Goal: Information Seeking & Learning: Learn about a topic

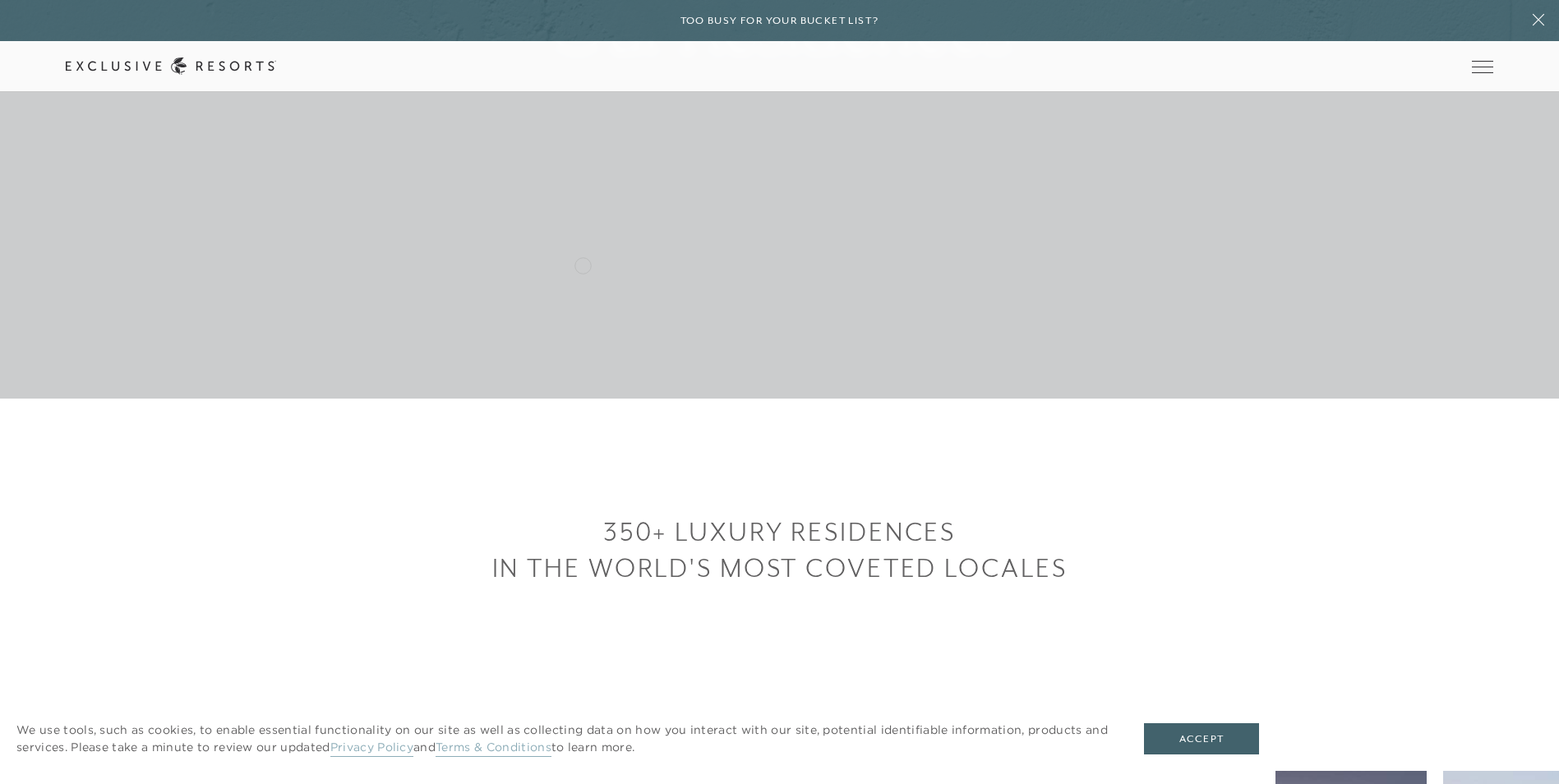
scroll to position [328, 0]
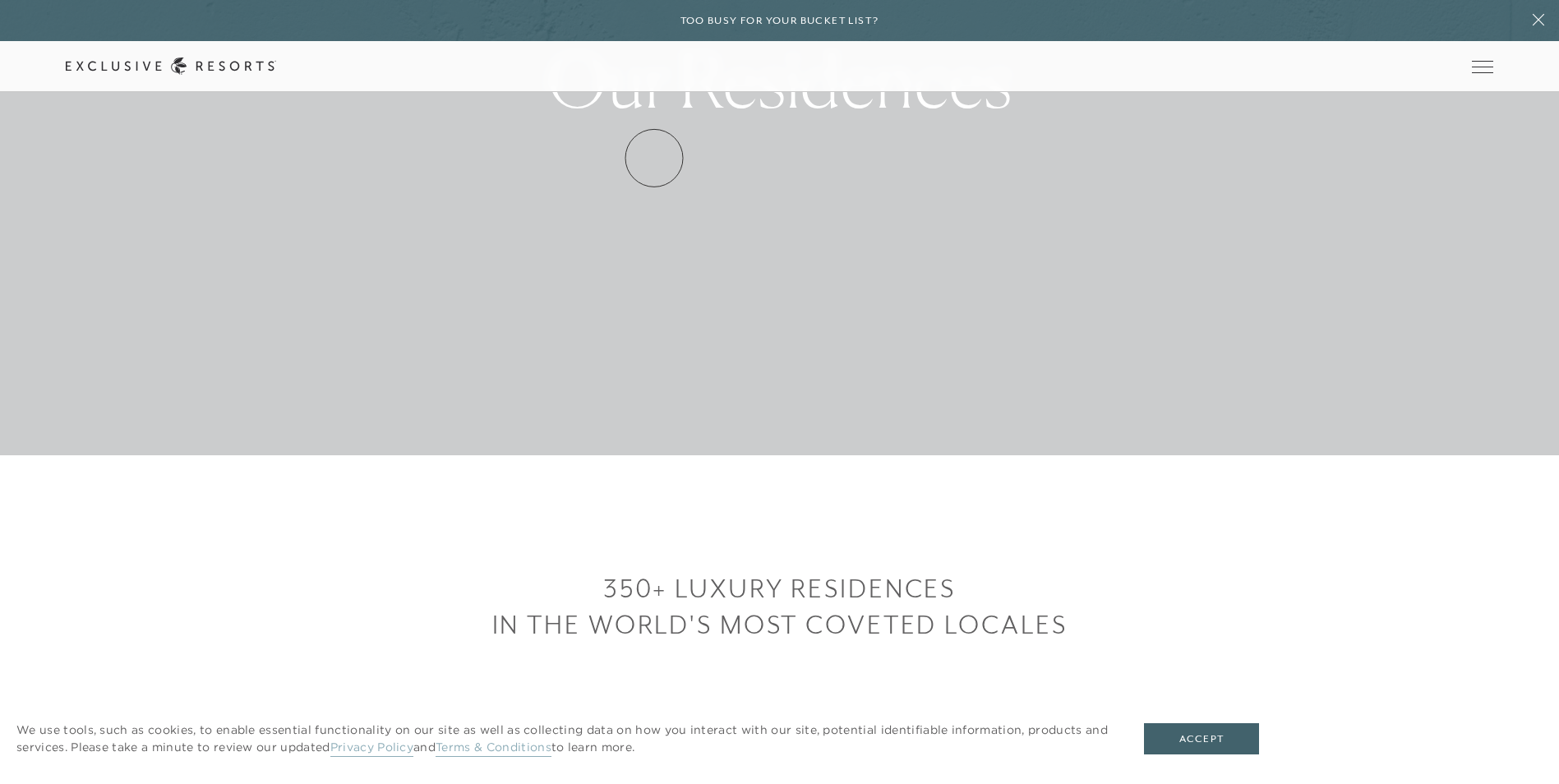
click at [0, 0] on link "Residence Collection" at bounding box center [0, 0] width 0 height 0
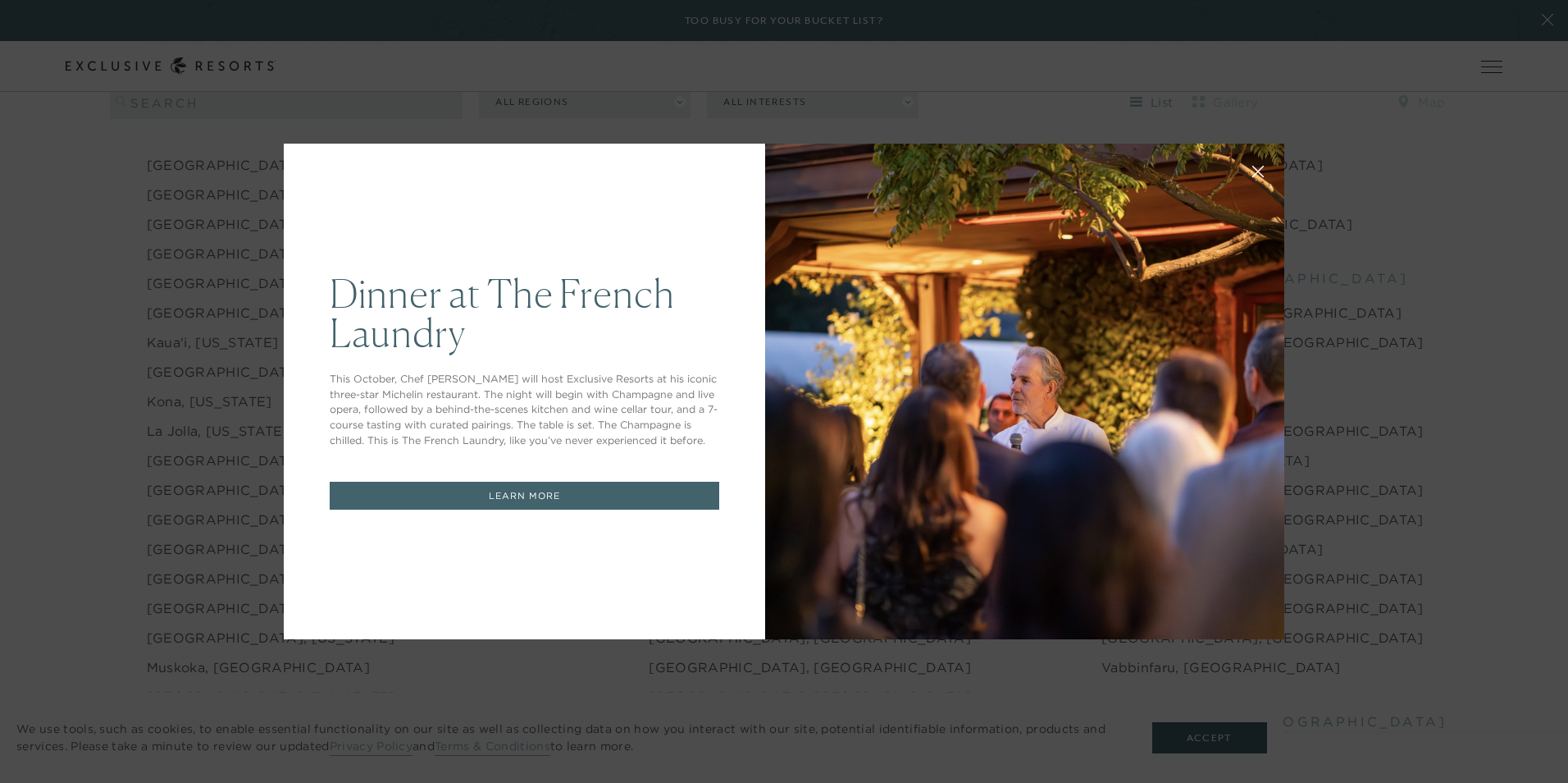
click at [1255, 172] on icon at bounding box center [1258, 172] width 12 height 12
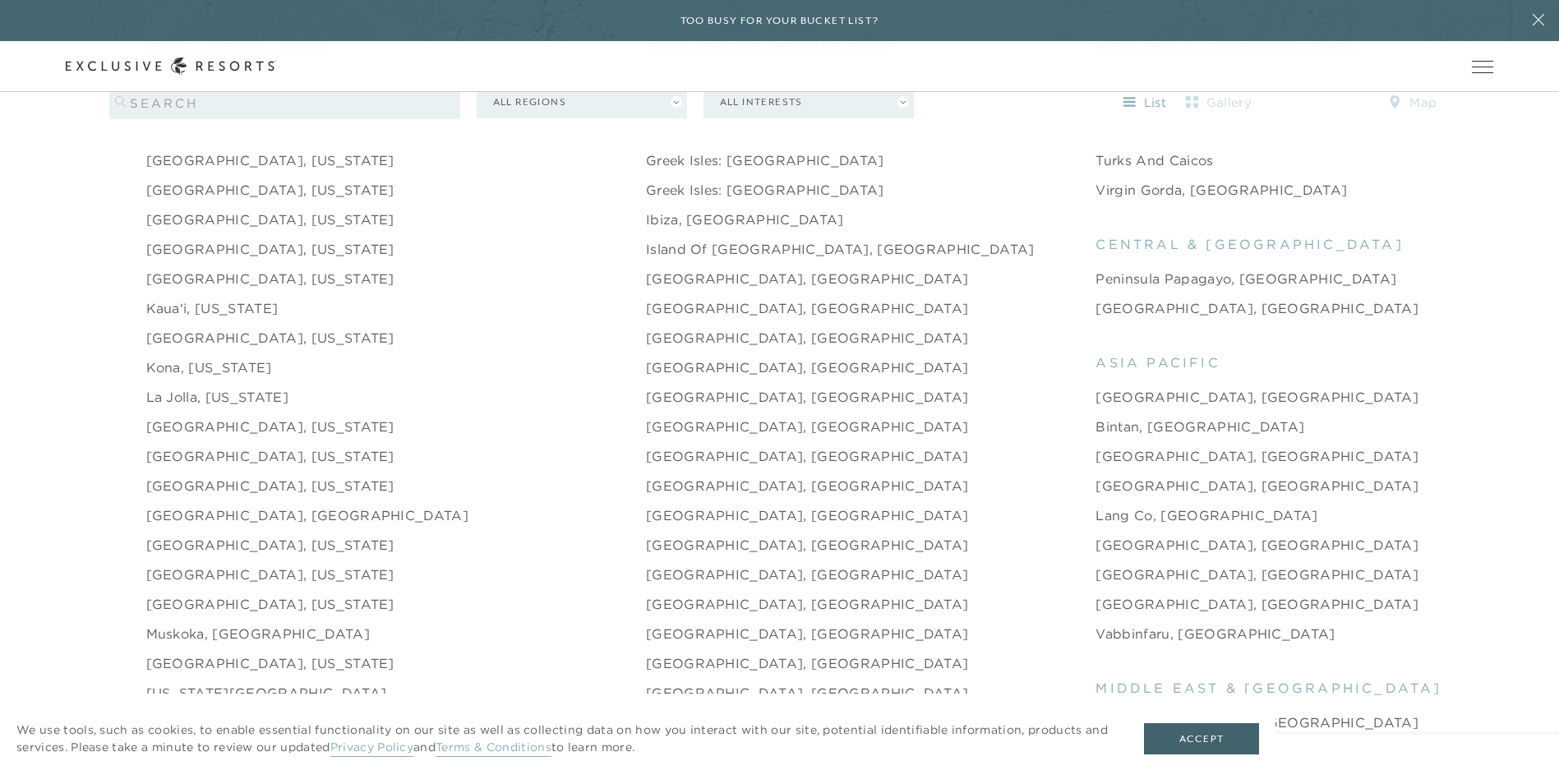
scroll to position [2136, 0]
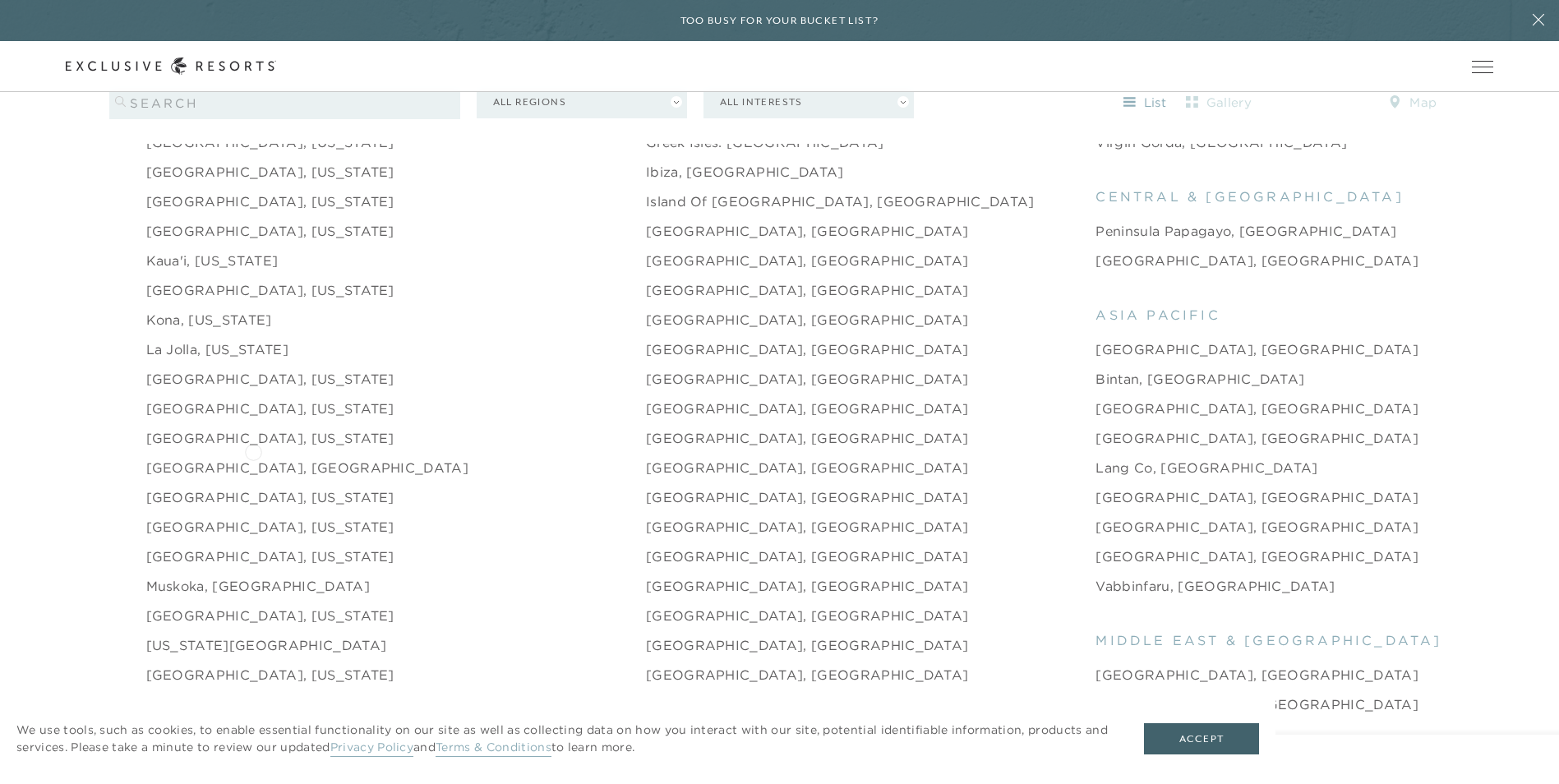
click at [253, 458] on link "[GEOGRAPHIC_DATA], [GEOGRAPHIC_DATA]" at bounding box center [308, 467] width 323 height 20
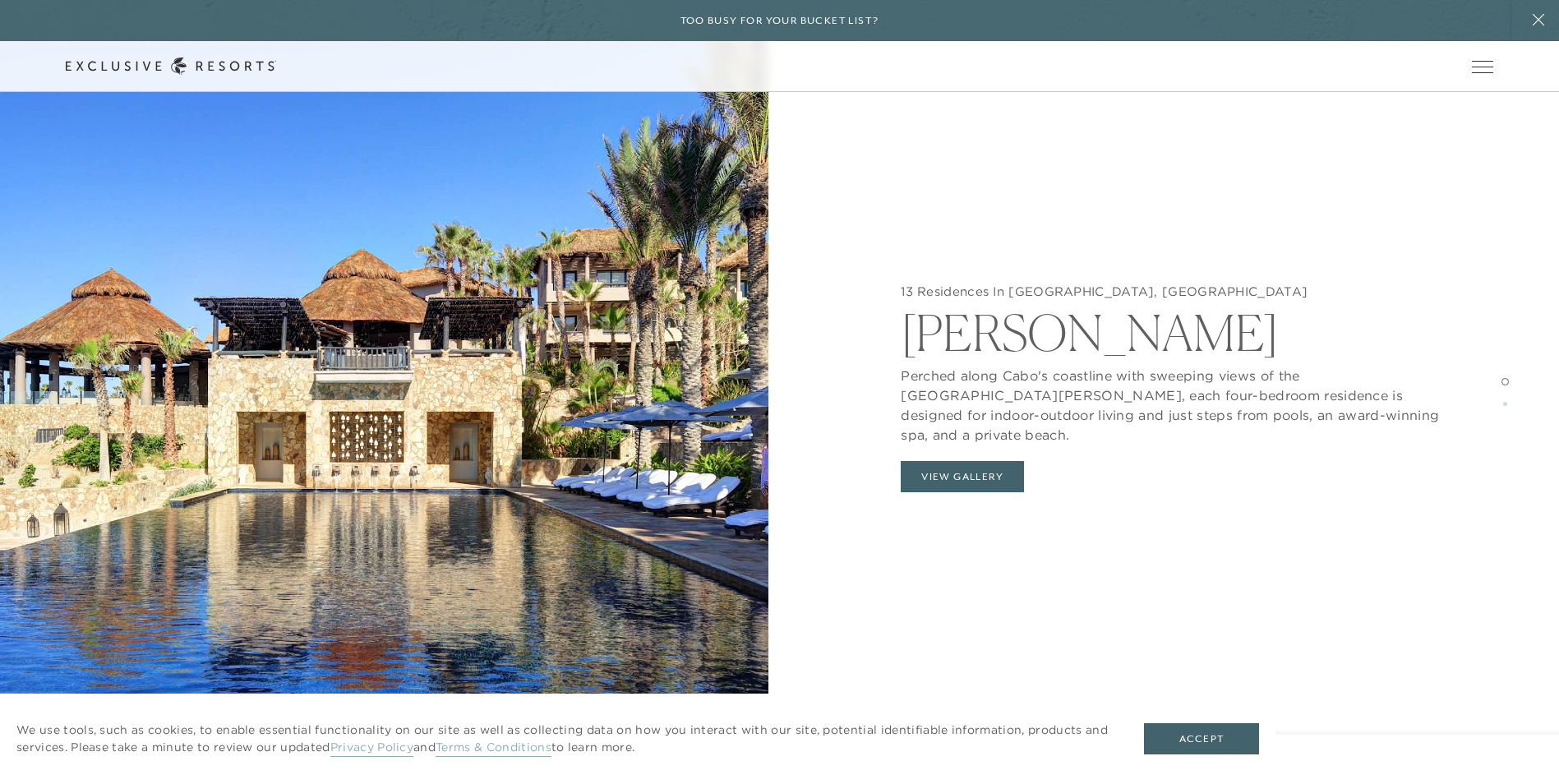
scroll to position [1889, 0]
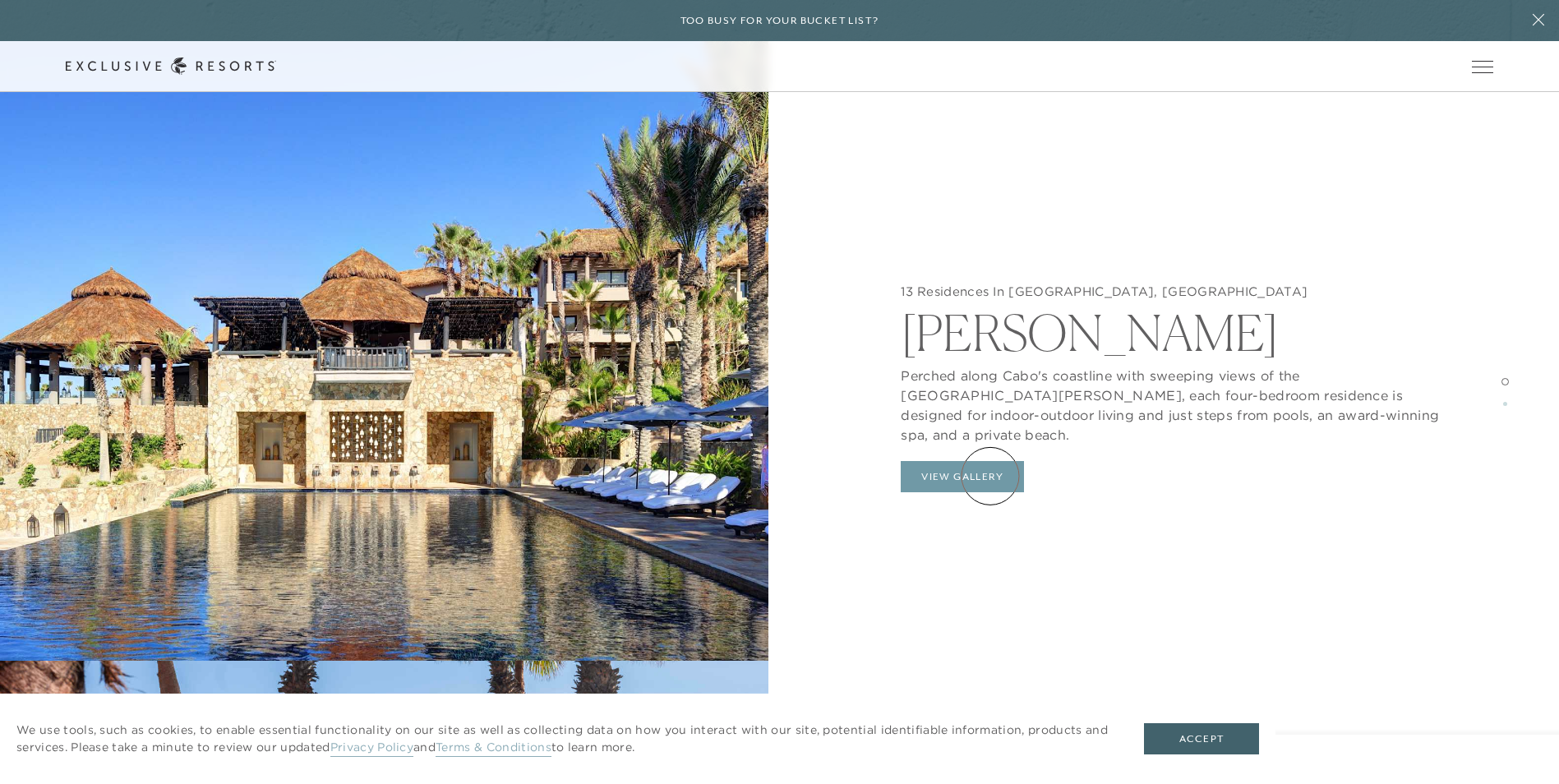
click at [991, 475] on button "View Gallery" at bounding box center [962, 476] width 123 height 31
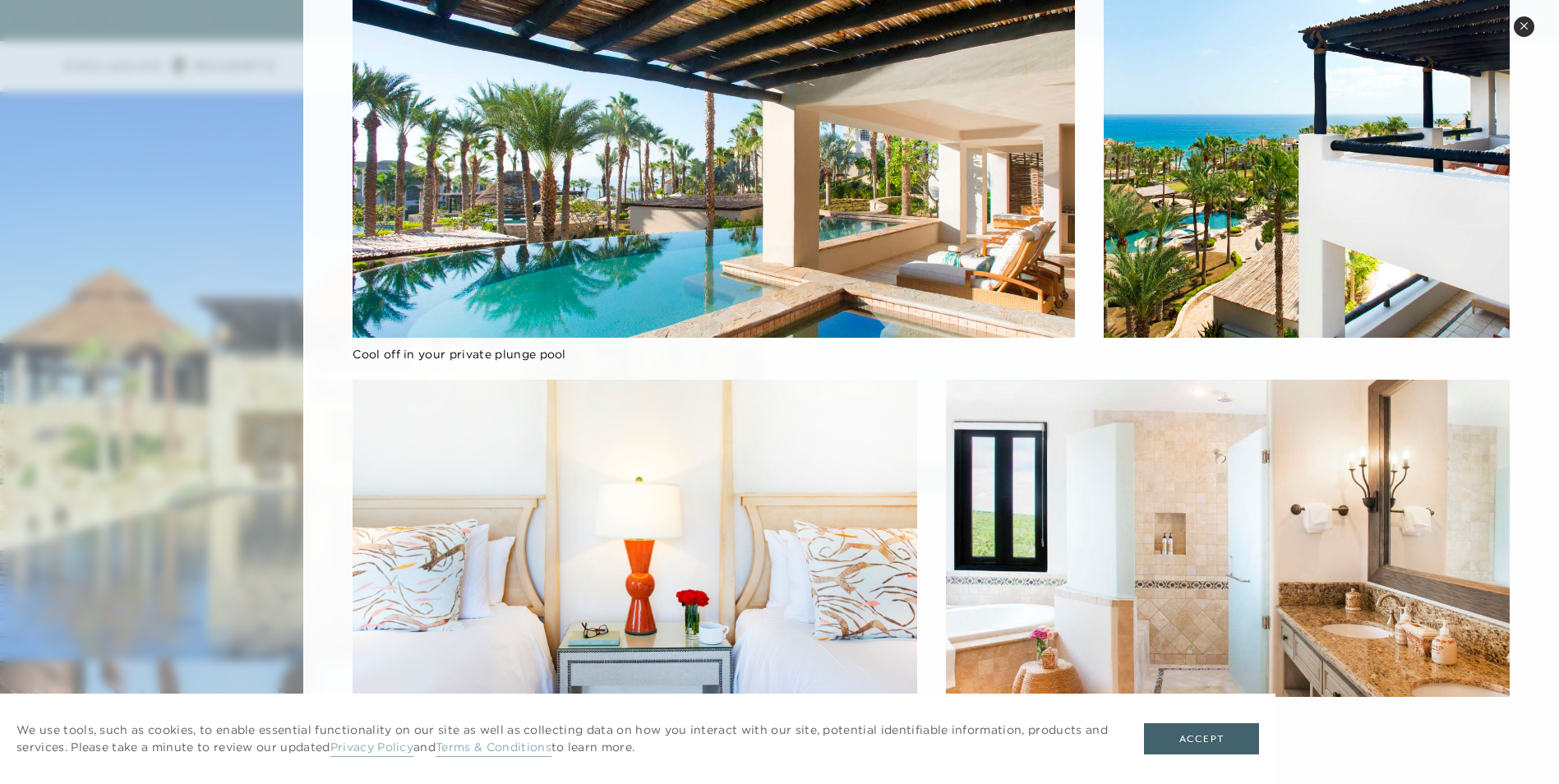
scroll to position [2300, 0]
click at [1529, 25] on button "Close quickview" at bounding box center [1523, 26] width 21 height 21
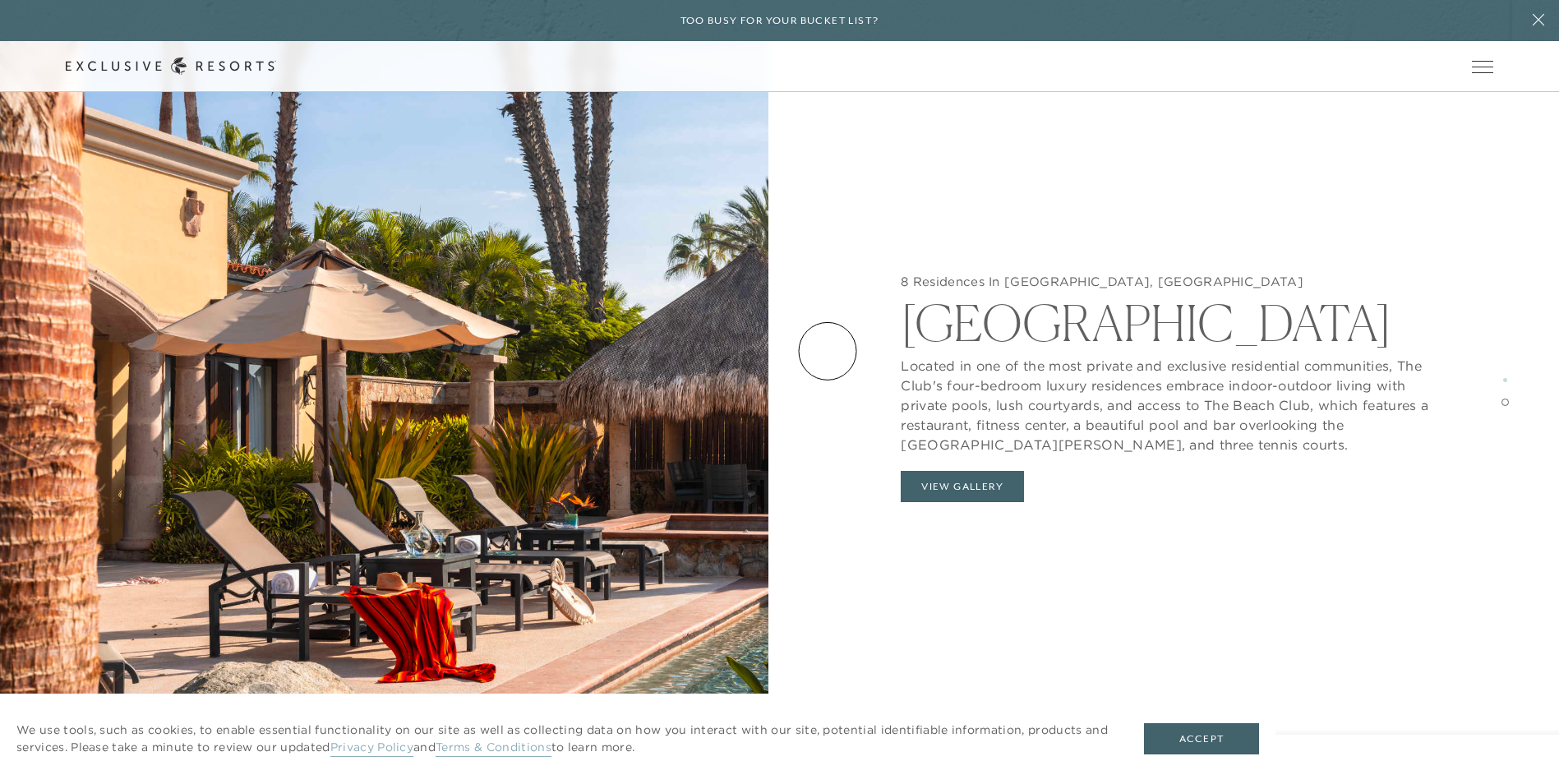
scroll to position [3286, 0]
click at [973, 484] on button "View Gallery" at bounding box center [962, 486] width 123 height 31
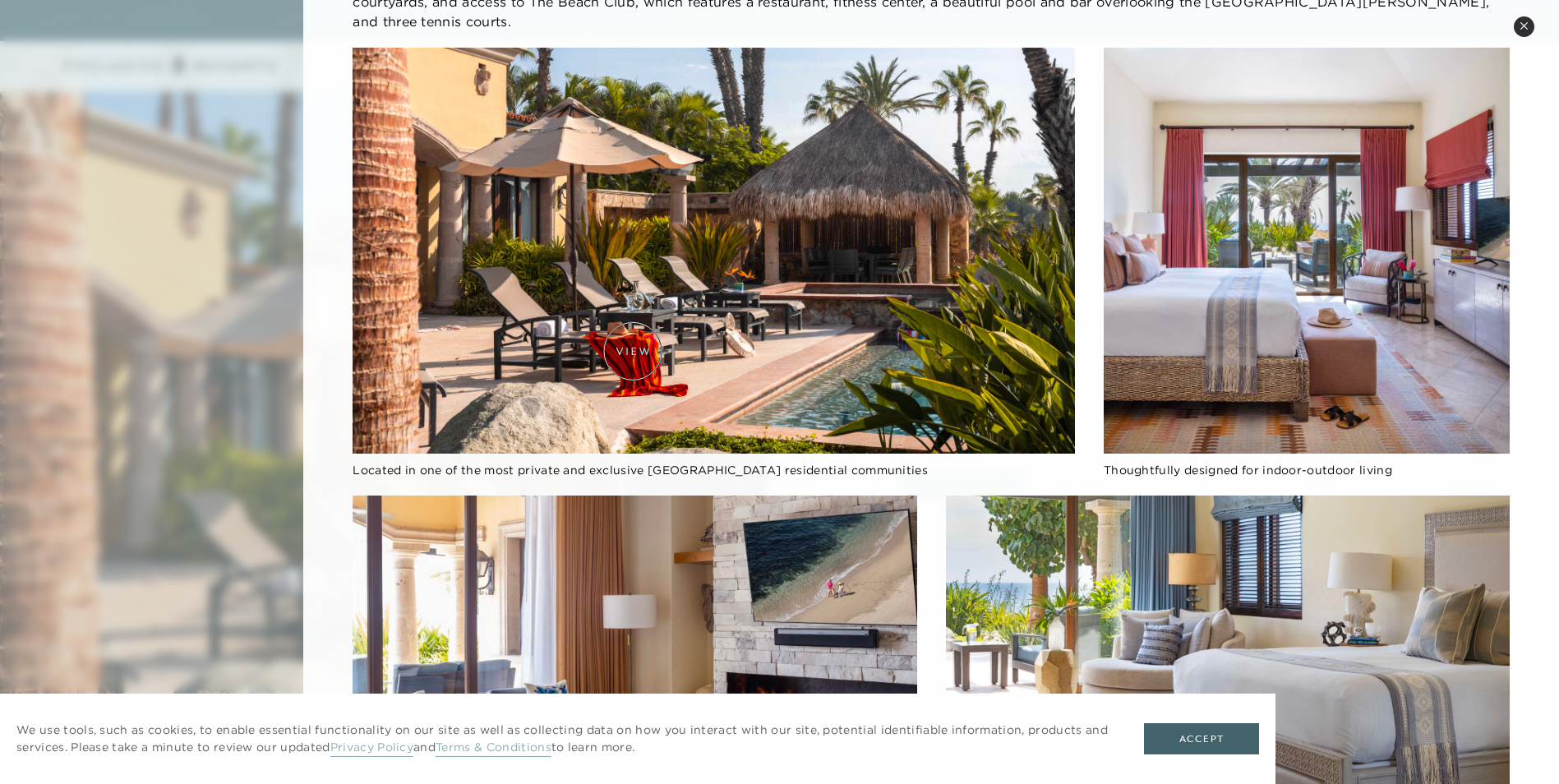
scroll to position [0, 0]
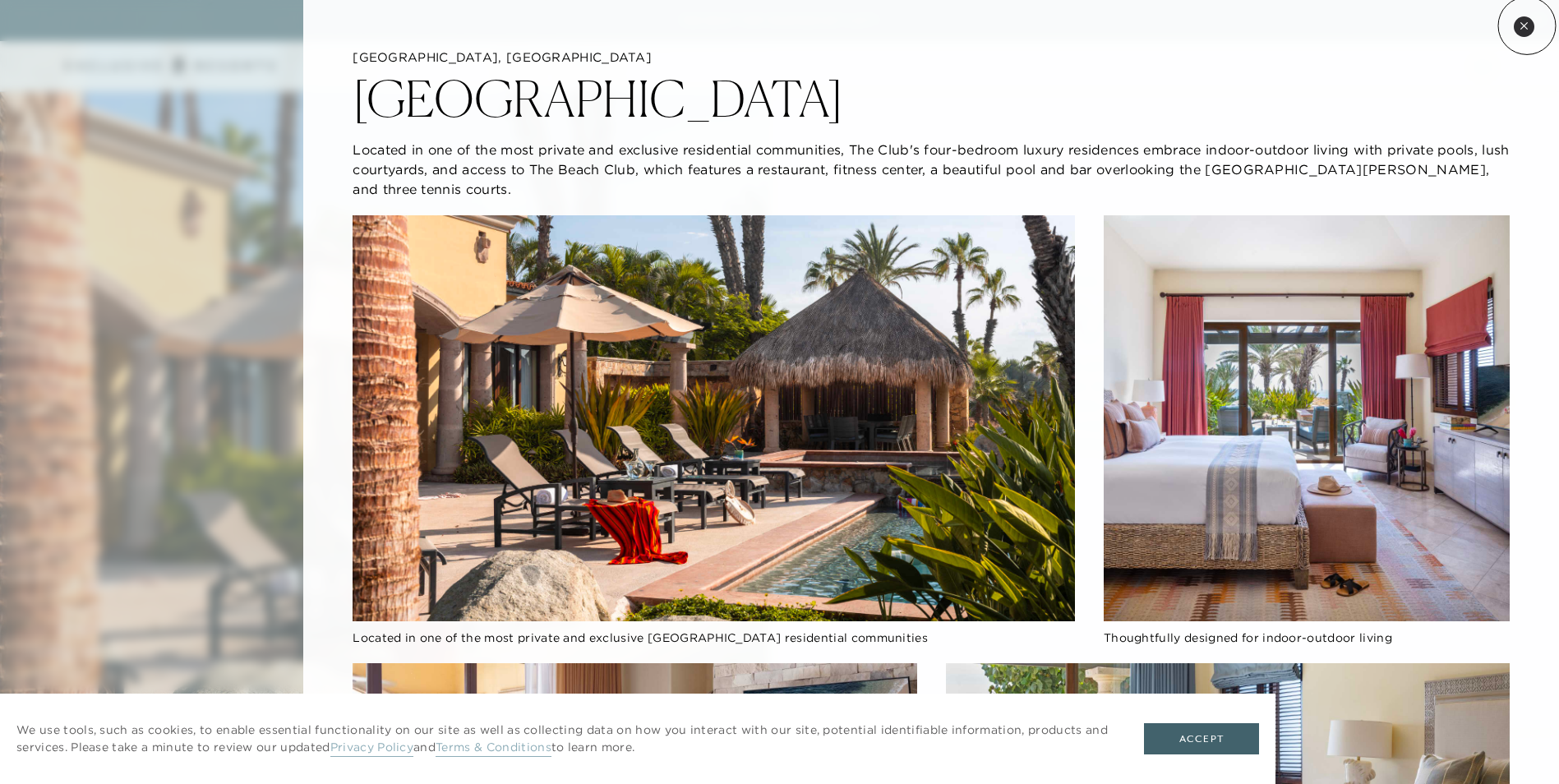
click at [1527, 26] on icon at bounding box center [1524, 26] width 9 height 9
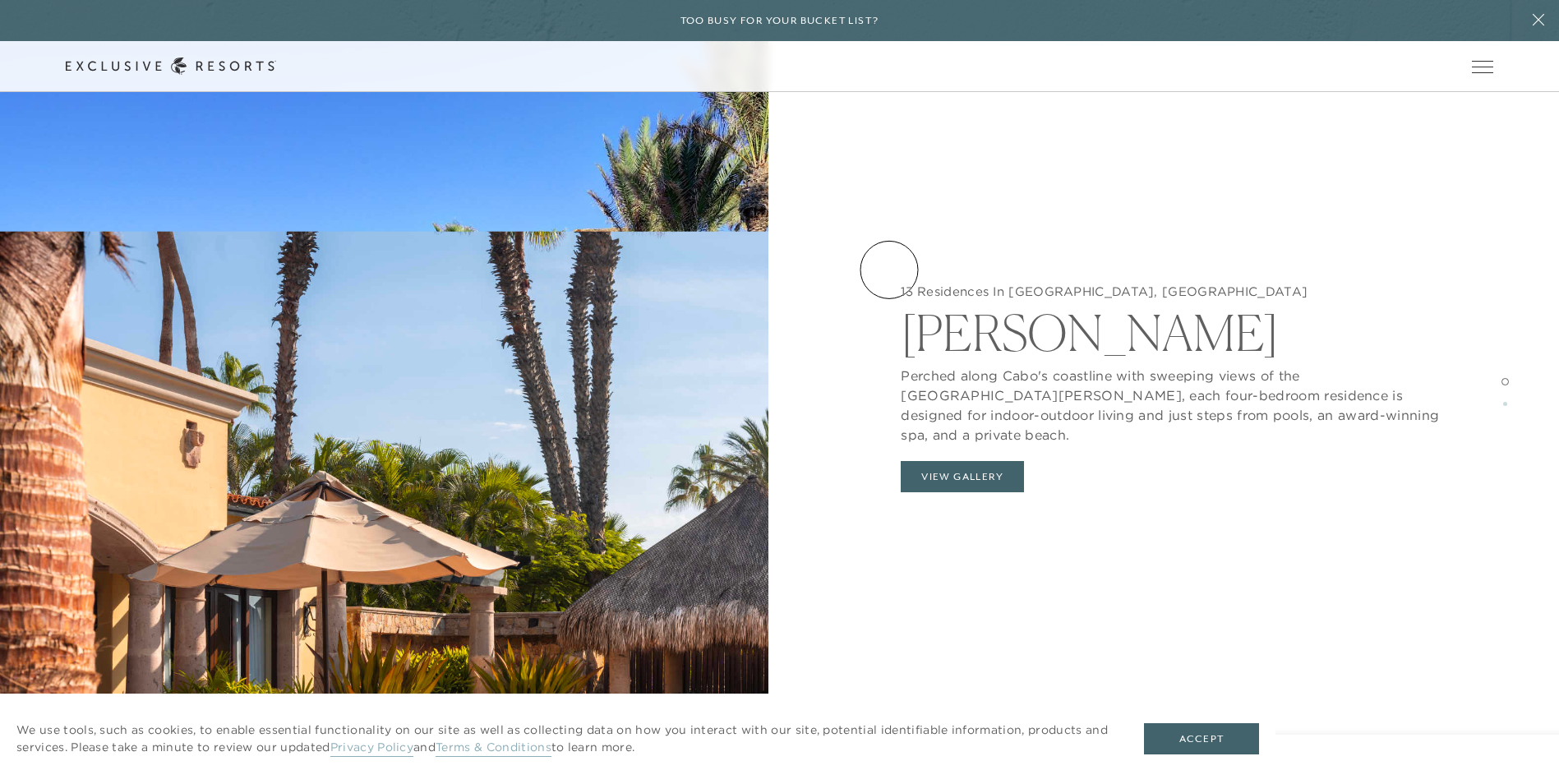
scroll to position [2300, 0]
